Goal: Book appointment/travel/reservation

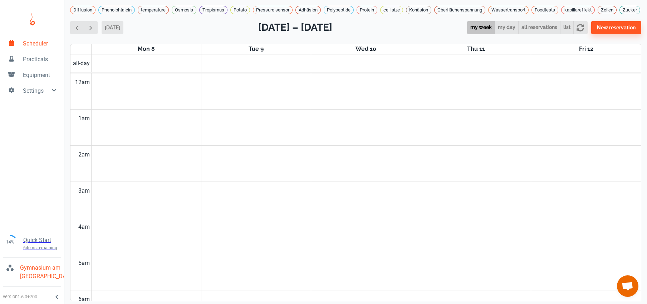
scroll to position [289, 0]
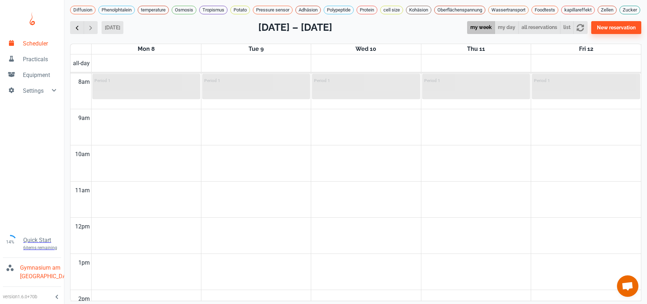
click at [77, 31] on span "button" at bounding box center [77, 28] width 8 height 8
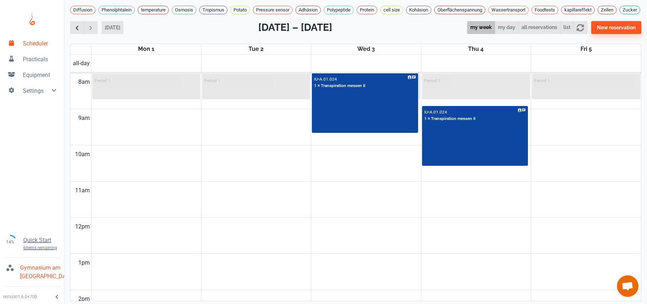
click at [77, 31] on span "button" at bounding box center [77, 28] width 8 height 8
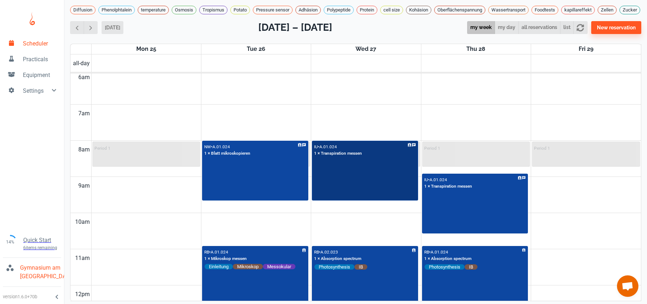
scroll to position [226, 0]
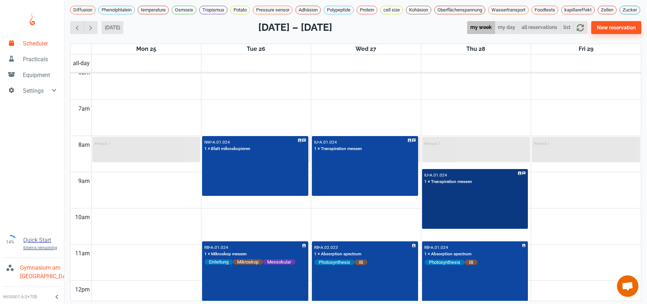
click at [472, 214] on div "IU • A.01.024 1 × Transpiration messen" at bounding box center [475, 198] width 105 height 59
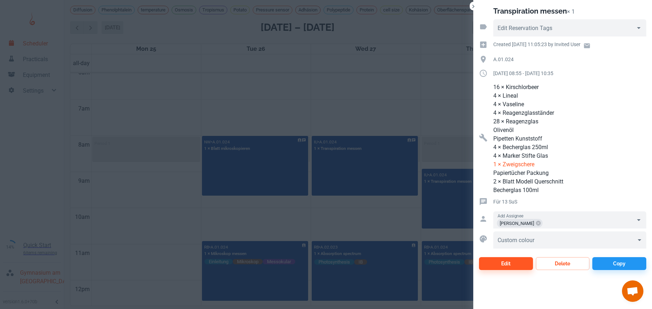
click at [324, 208] on div at bounding box center [326, 154] width 652 height 309
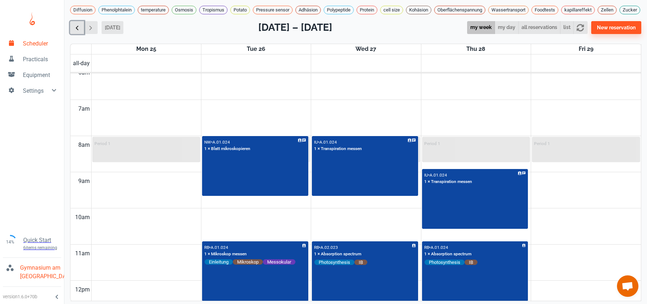
click at [80, 31] on span "button" at bounding box center [77, 28] width 8 height 8
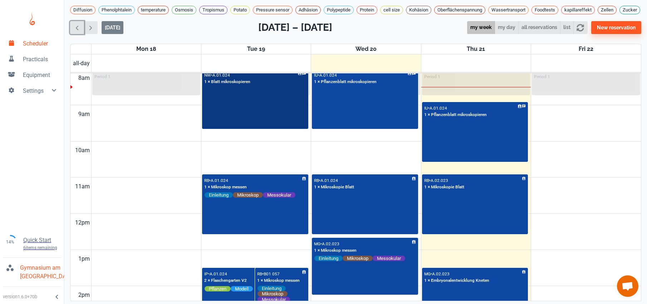
scroll to position [294, 0]
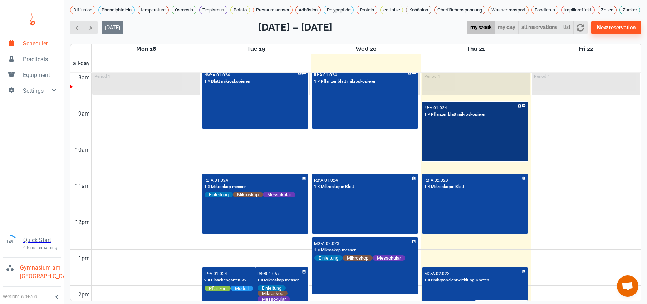
click at [439, 147] on div "IU • A.01.024 1 × Pflanzenblatt mikroskopieren" at bounding box center [475, 131] width 105 height 59
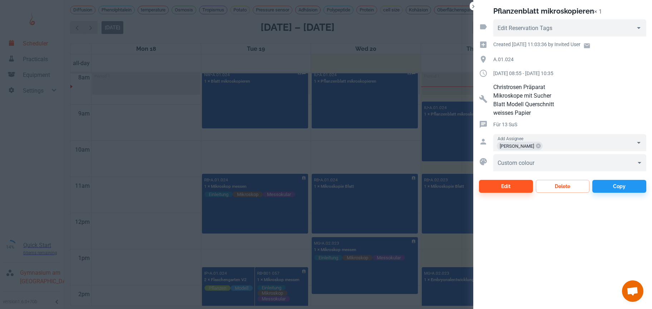
click at [363, 162] on div at bounding box center [326, 154] width 652 height 309
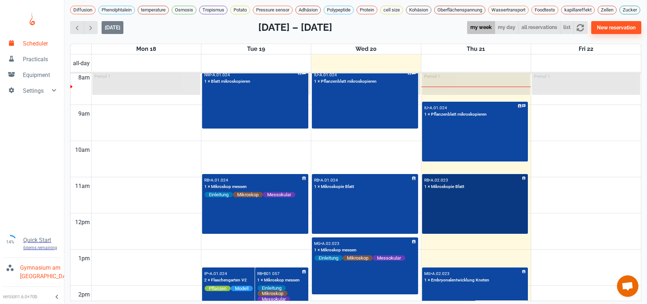
click at [451, 229] on div "RB • A.02.023 1 × Mikroskopie Blatt" at bounding box center [475, 204] width 105 height 59
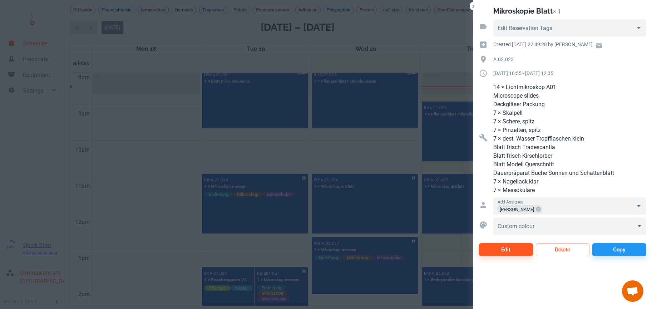
click at [384, 158] on div at bounding box center [326, 154] width 652 height 309
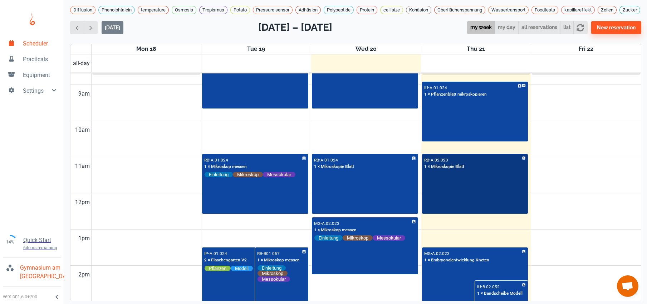
scroll to position [321, 0]
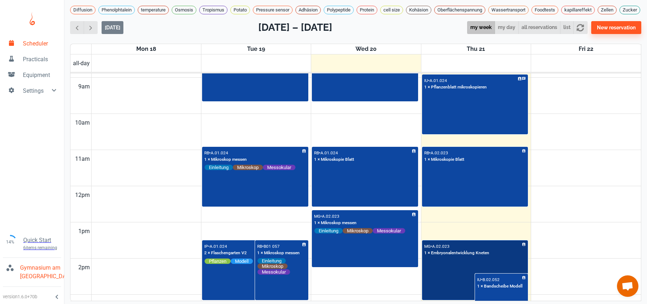
click at [446, 283] on div "MG • A.02.023 1 × Embryonalentwicklung Kneten" at bounding box center [475, 270] width 105 height 59
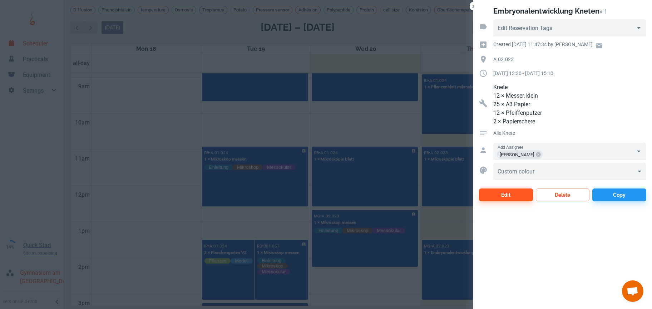
click at [395, 127] on div at bounding box center [326, 154] width 652 height 309
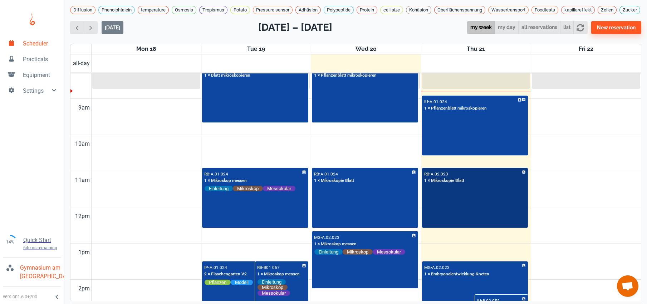
scroll to position [306, 0]
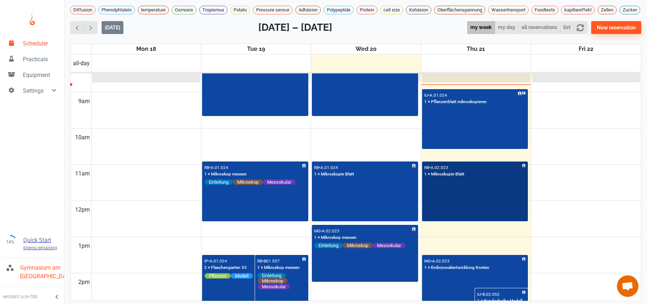
click at [457, 197] on div "RB • A.02.023 1 × Mikroskopie Blatt" at bounding box center [475, 191] width 105 height 59
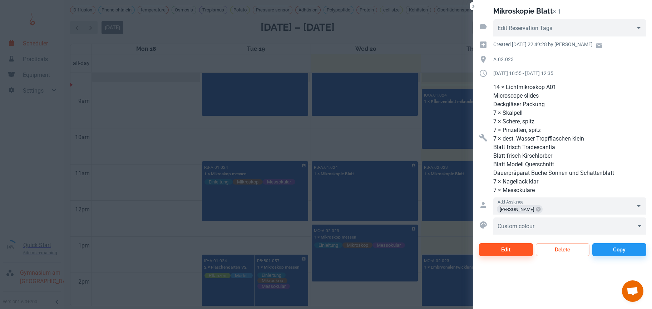
click at [362, 139] on div at bounding box center [326, 154] width 652 height 309
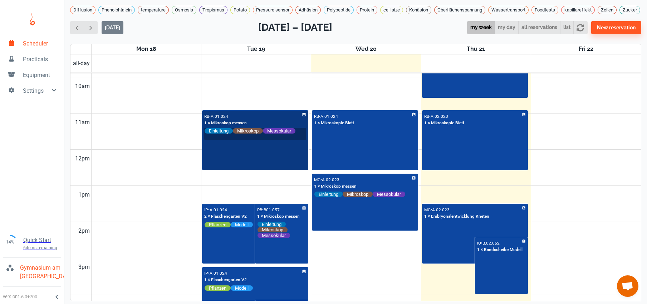
scroll to position [387, 0]
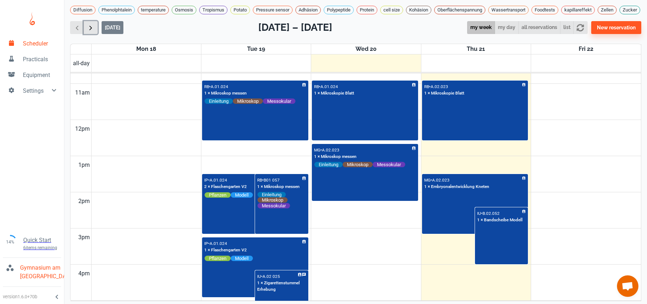
click at [93, 31] on span "button" at bounding box center [91, 28] width 8 height 8
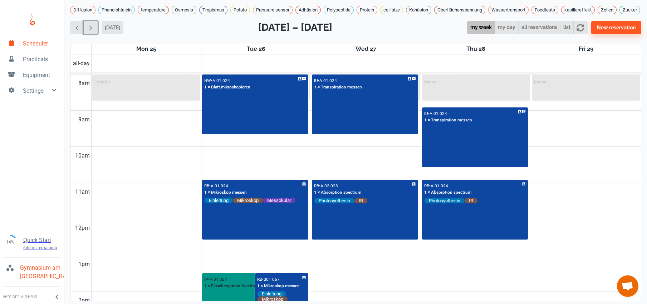
scroll to position [296, 0]
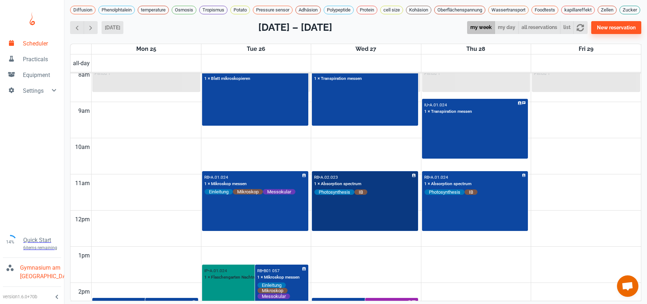
click at [363, 228] on div "RB • A.02.023 1 × Absorption spectrum Photosynthesis IB" at bounding box center [365, 201] width 105 height 59
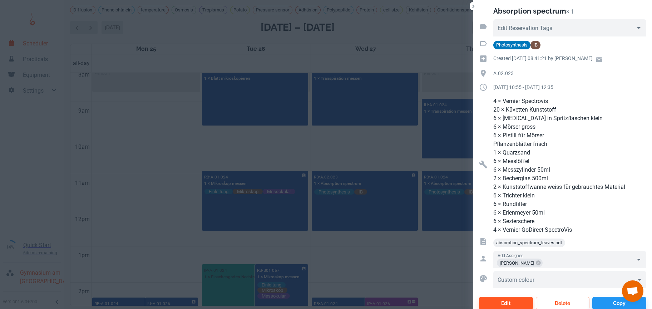
click at [138, 130] on div at bounding box center [326, 154] width 652 height 309
